Goal: Task Accomplishment & Management: Complete application form

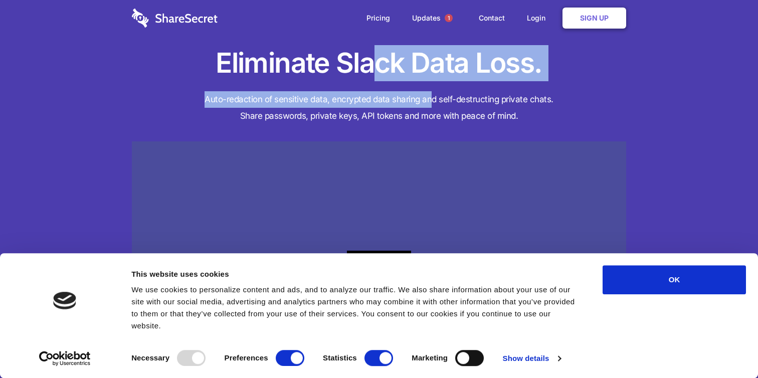
drag, startPoint x: 377, startPoint y: 70, endPoint x: 431, endPoint y: 94, distance: 58.8
click at [431, 94] on div "Eliminate Slack Data Loss. Auto-redaction of sensitive data, encrypted data sha…" at bounding box center [379, 276] width 494 height 462
click at [431, 94] on h4 "Auto-redaction of sensitive data, encrypted data sharing and self-destructing p…" at bounding box center [379, 107] width 494 height 33
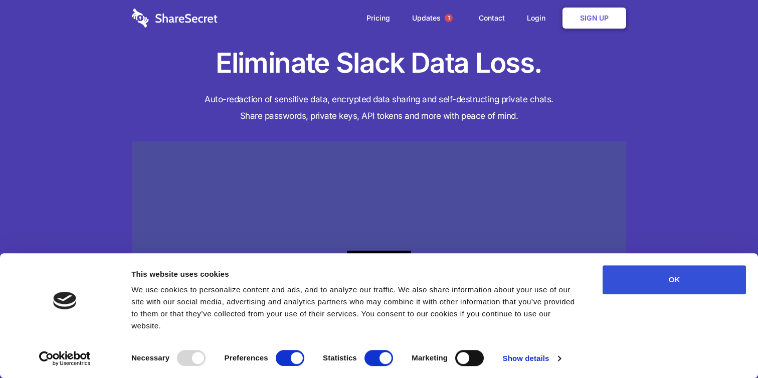
click at [670, 283] on button "OK" at bounding box center [674, 279] width 143 height 29
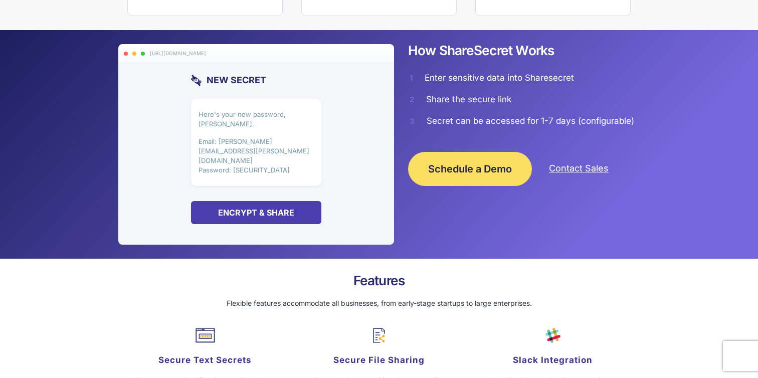
scroll to position [754, 0]
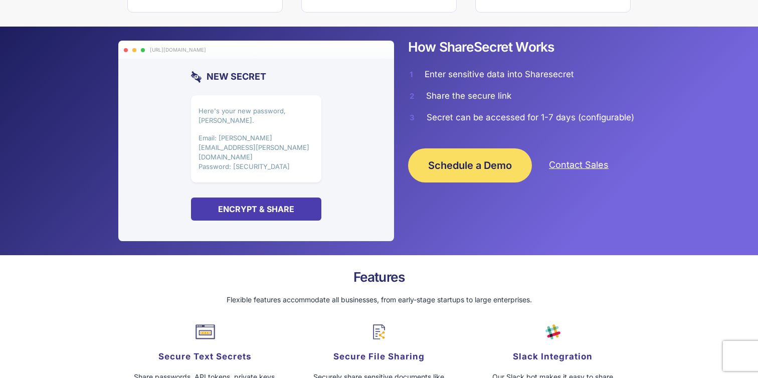
click at [284, 198] on div "Encrypt & Share" at bounding box center [256, 209] width 130 height 23
click at [292, 146] on div "Here's your new password, Jim. Email: jim.halpert@dundermifflin.com Password: l…" at bounding box center [256, 139] width 130 height 88
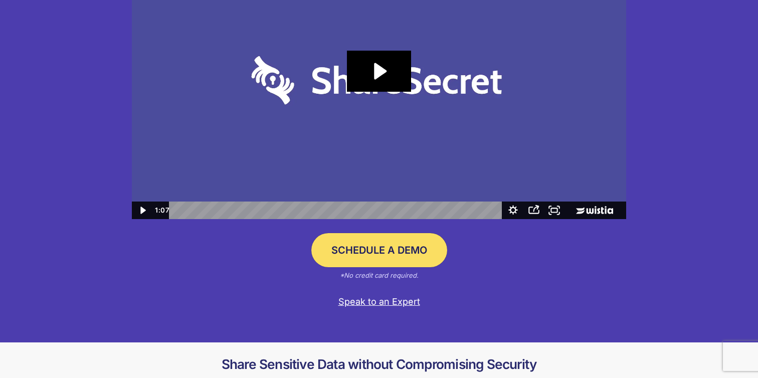
scroll to position [43, 0]
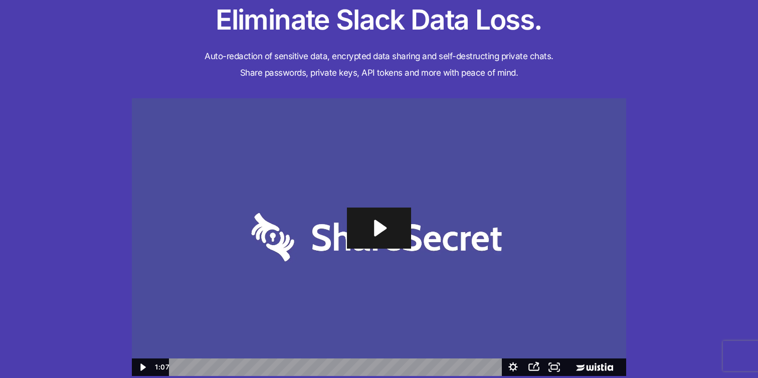
click at [378, 220] on icon "Play Video: Sharesecret Slack Extension" at bounding box center [379, 228] width 64 height 41
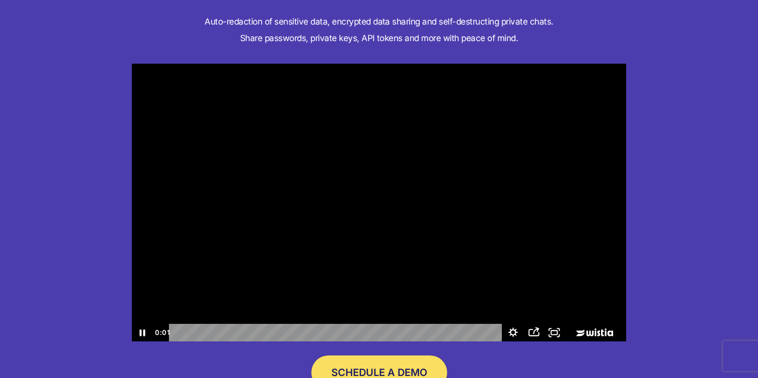
scroll to position [82, 0]
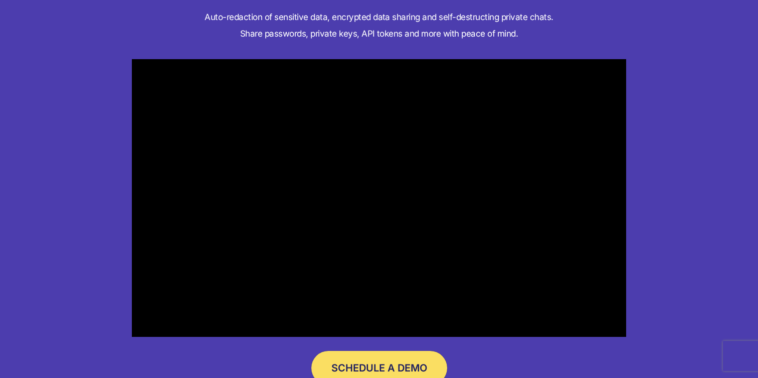
click at [228, 359] on div "Schedule a Demo *No credit card required." at bounding box center [379, 375] width 494 height 48
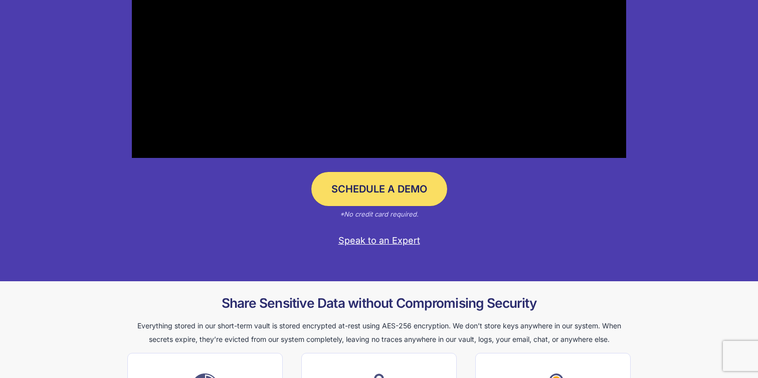
scroll to position [72, 0]
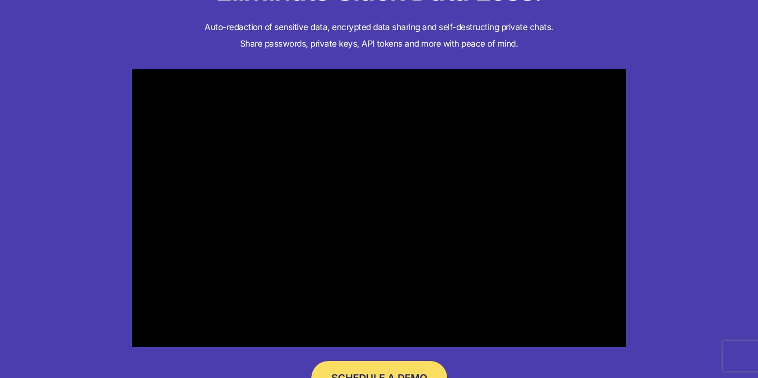
click at [352, 364] on link "Schedule a Demo" at bounding box center [379, 378] width 136 height 34
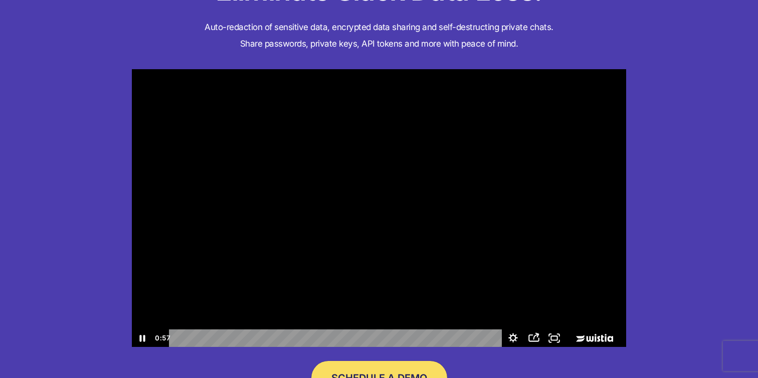
scroll to position [0, 0]
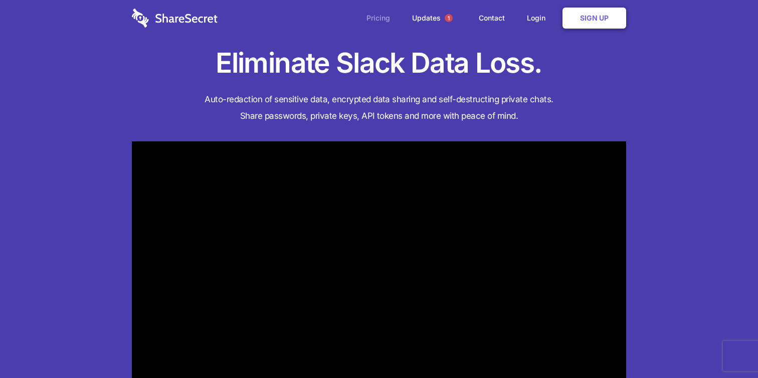
click at [385, 20] on link "Pricing" at bounding box center [379, 18] width 44 height 31
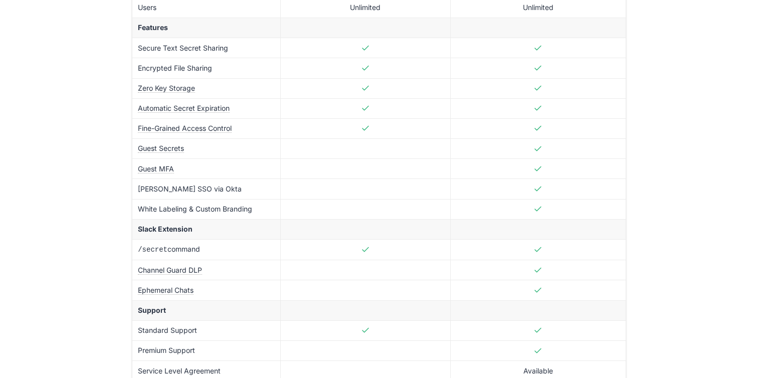
scroll to position [293, 0]
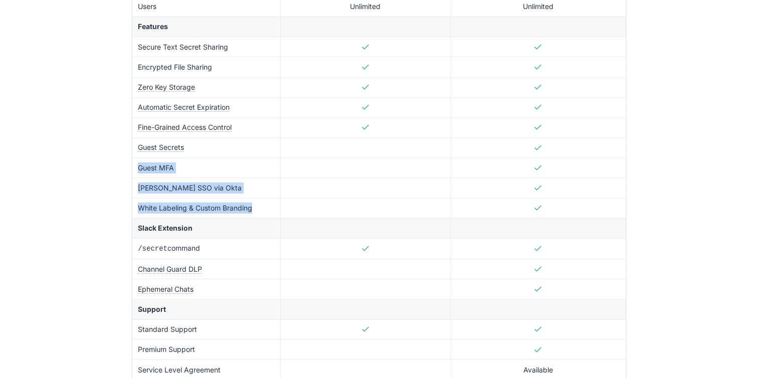
drag, startPoint x: 265, startPoint y: 206, endPoint x: 334, endPoint y: 147, distance: 91.4
click at [334, 148] on tbody "Price $6 / active user / month $14 / active user / month Usage Secrets Unlimite…" at bounding box center [379, 148] width 494 height 464
click at [334, 147] on td at bounding box center [365, 148] width 170 height 20
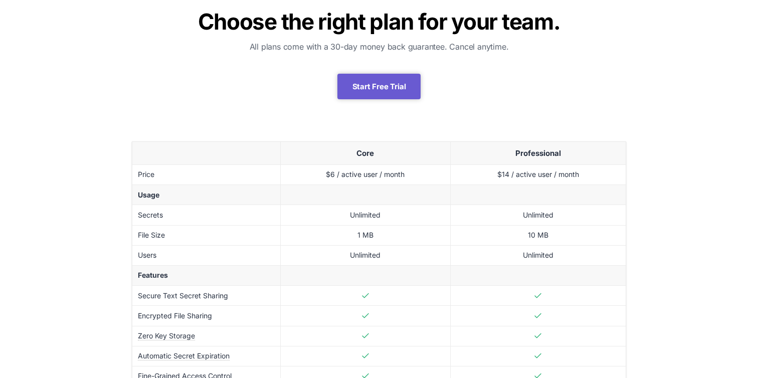
scroll to position [46, 0]
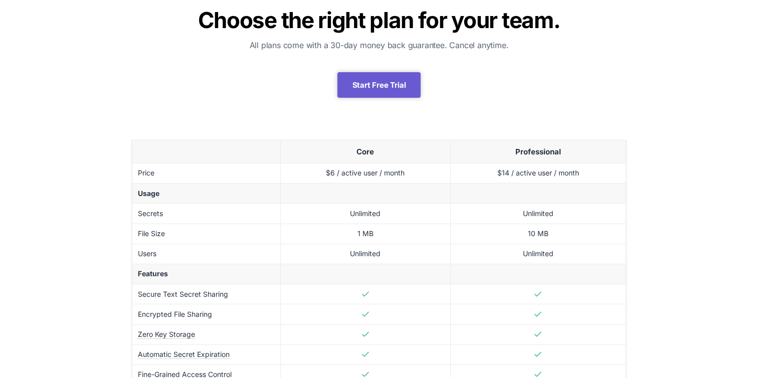
click at [503, 170] on td "$14 / active user / month" at bounding box center [538, 173] width 176 height 20
copy td "14"
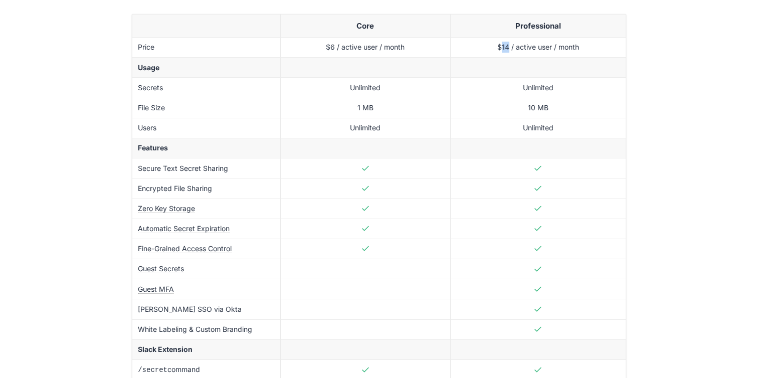
scroll to position [172, 0]
click at [463, 96] on td "Unlimited" at bounding box center [538, 87] width 176 height 20
click at [502, 48] on td "$14 / active user / month" at bounding box center [538, 47] width 176 height 20
click at [477, 85] on td "Unlimited" at bounding box center [538, 87] width 176 height 20
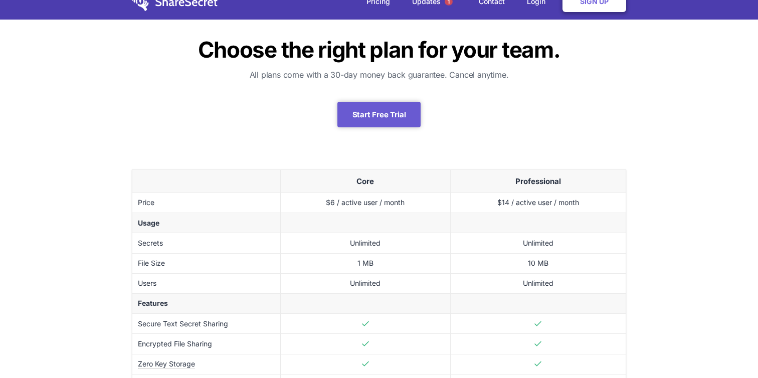
scroll to position [0, 0]
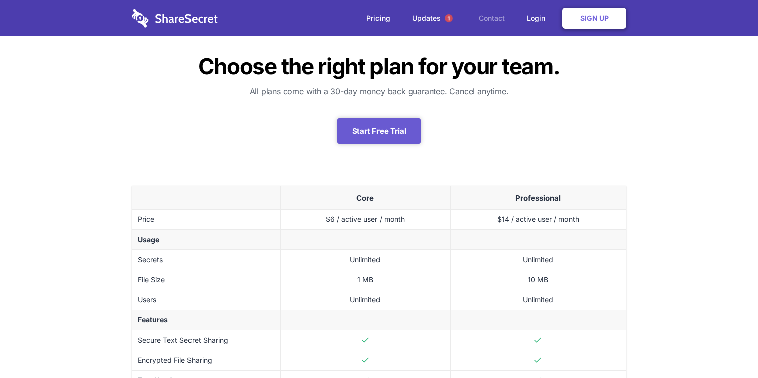
click at [491, 18] on link "Contact" at bounding box center [492, 18] width 46 height 31
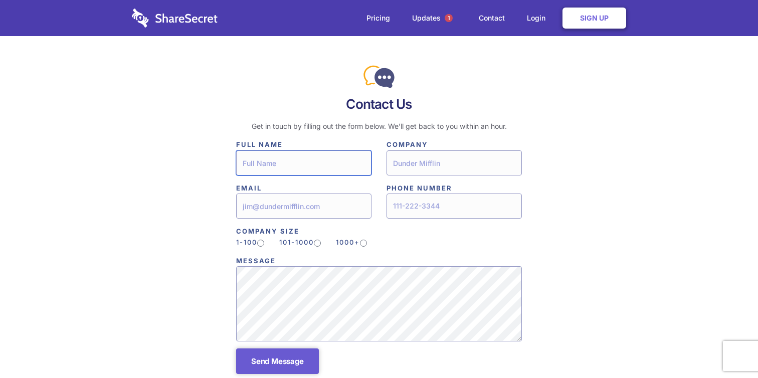
click at [346, 158] on input"] "text" at bounding box center [303, 162] width 135 height 25
click at [321, 242] on input"] "101-1000" at bounding box center [317, 243] width 7 height 7
radio input"] "true"
click at [367, 240] on label "1000+" at bounding box center [351, 242] width 31 height 11
click at [367, 240] on input"] "1000+" at bounding box center [363, 243] width 7 height 7
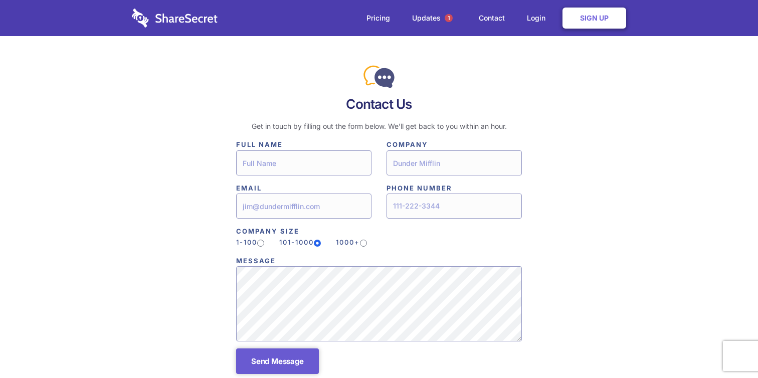
radio input"] "true"
click at [315, 163] on input"] "text" at bounding box center [303, 162] width 135 height 25
type input"] "Eldad Raziel"
type input"] "0504720066"
click at [412, 165] on input"] "text" at bounding box center [454, 162] width 135 height 25
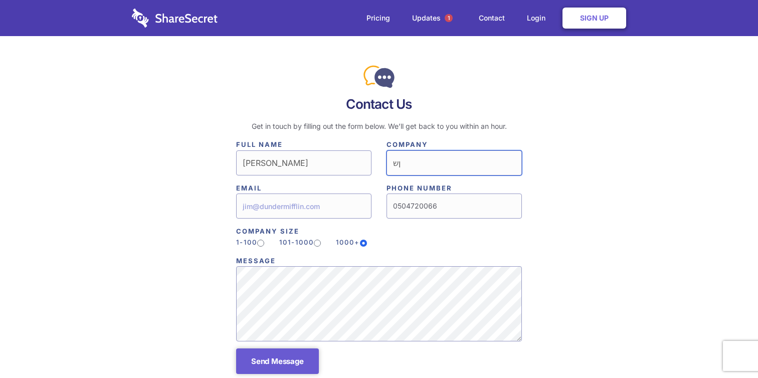
type input"] "ן"
type input"] "Tipalti"
click at [340, 207] on input"] "email" at bounding box center [303, 206] width 135 height 25
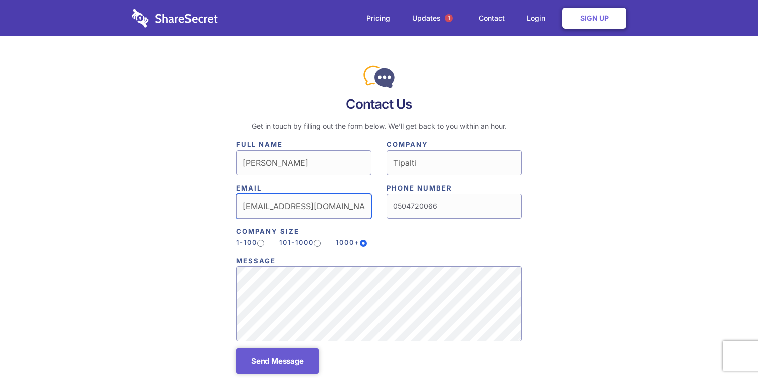
type input"] "eldad.raziel@tipalti.com"
click at [420, 171] on input"] "Tipalti" at bounding box center [454, 162] width 135 height 25
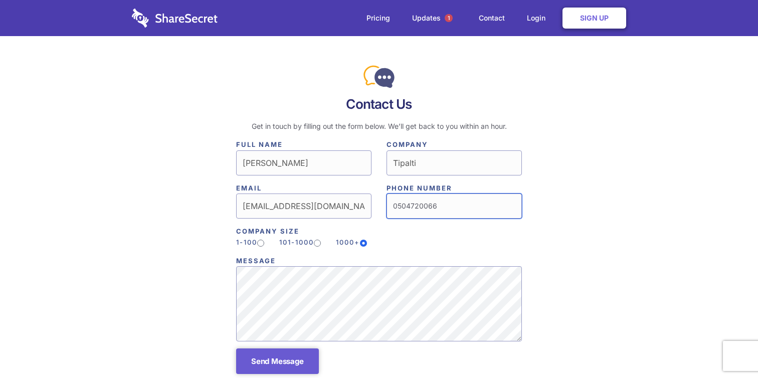
click at [398, 206] on input"] "0504720066" at bounding box center [454, 206] width 135 height 25
drag, startPoint x: 398, startPoint y: 206, endPoint x: 390, endPoint y: 206, distance: 7.5
click at [390, 206] on input"] "0504720066" at bounding box center [454, 206] width 135 height 25
type input"] "+972504720066"
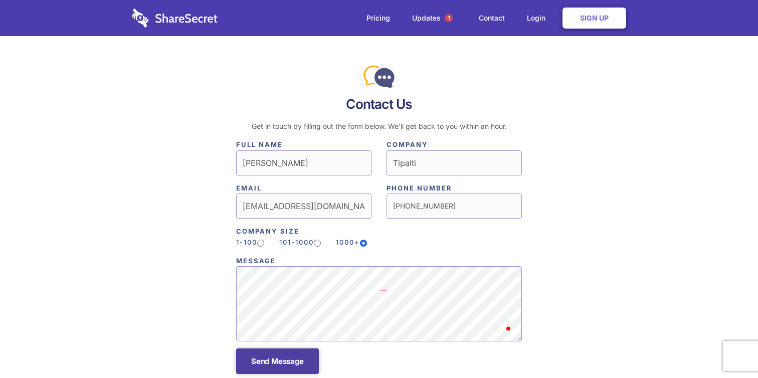
click at [291, 369] on button "Send Message" at bounding box center [277, 362] width 83 height 26
